Goal: Transaction & Acquisition: Purchase product/service

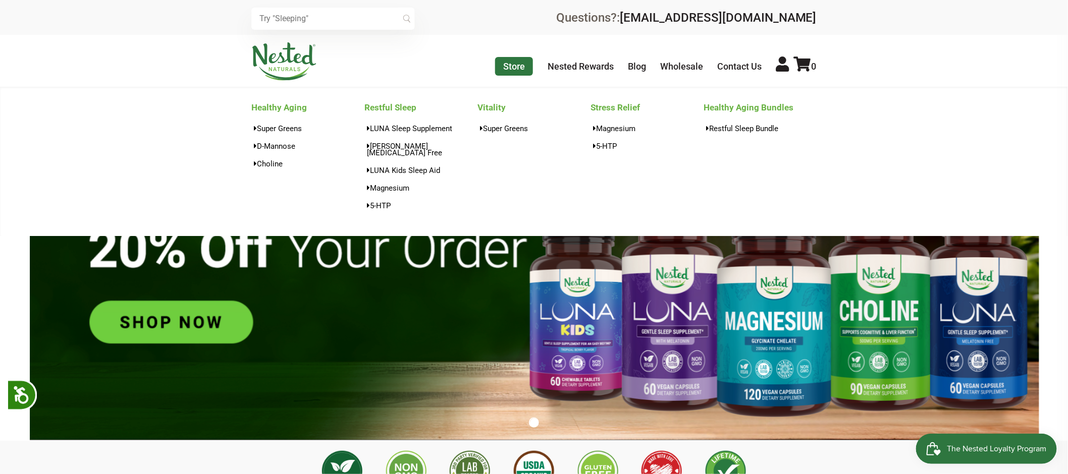
click at [512, 67] on link "Store" at bounding box center [514, 66] width 38 height 19
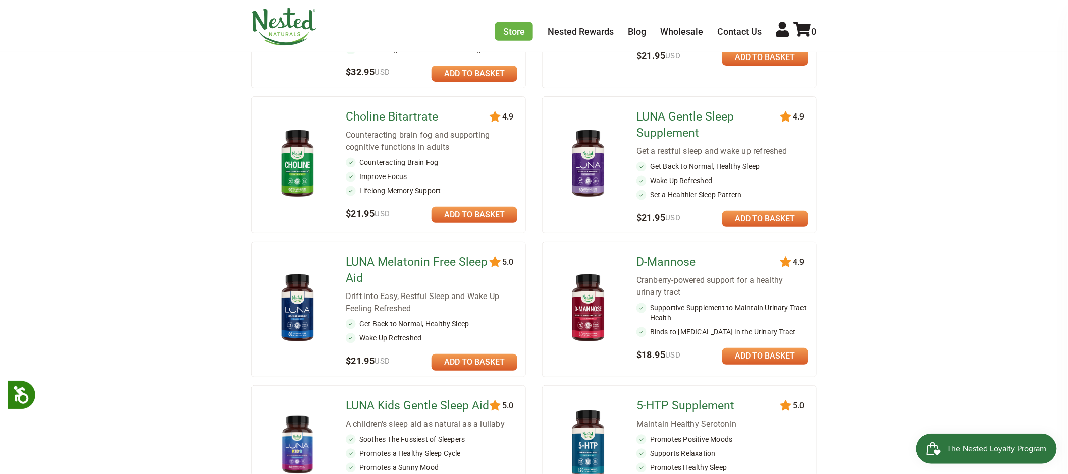
click at [579, 158] on img at bounding box center [588, 164] width 59 height 77
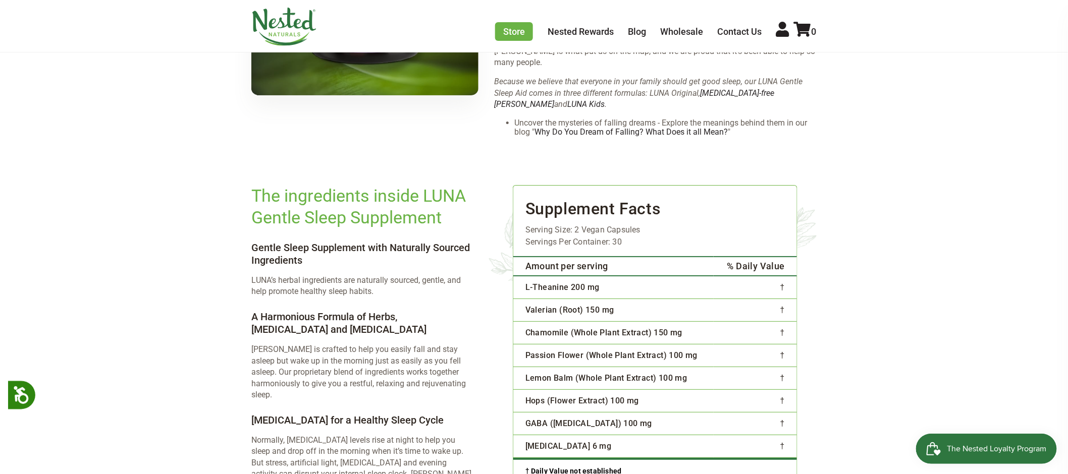
scroll to position [1532, 0]
